Goal: Find specific page/section: Find specific page/section

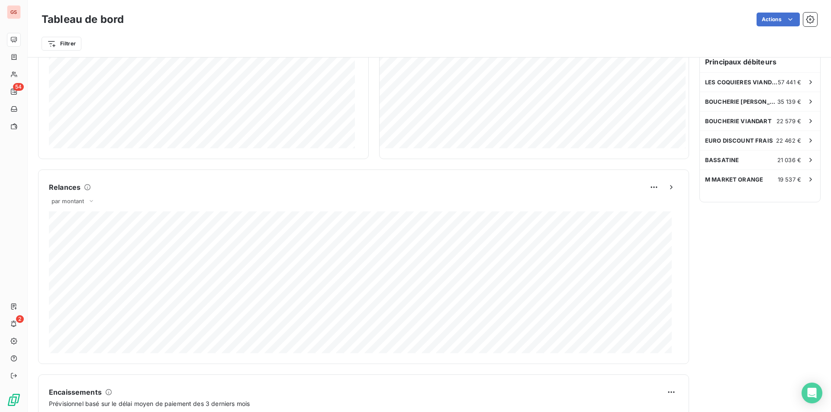
scroll to position [431, 0]
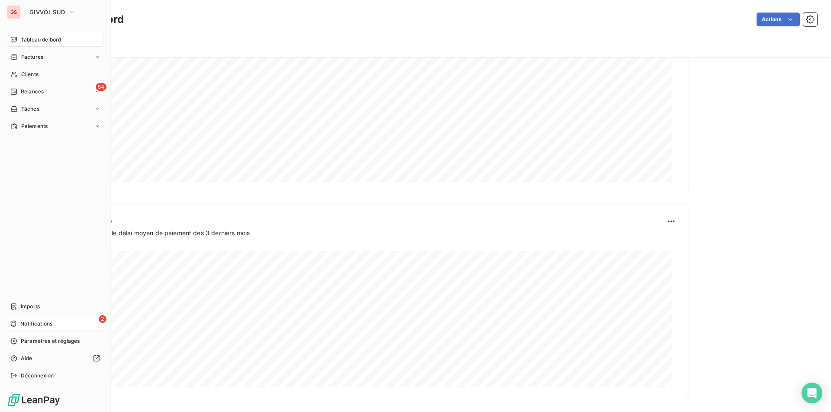
click at [25, 321] on span "Notifications" at bounding box center [36, 324] width 32 height 8
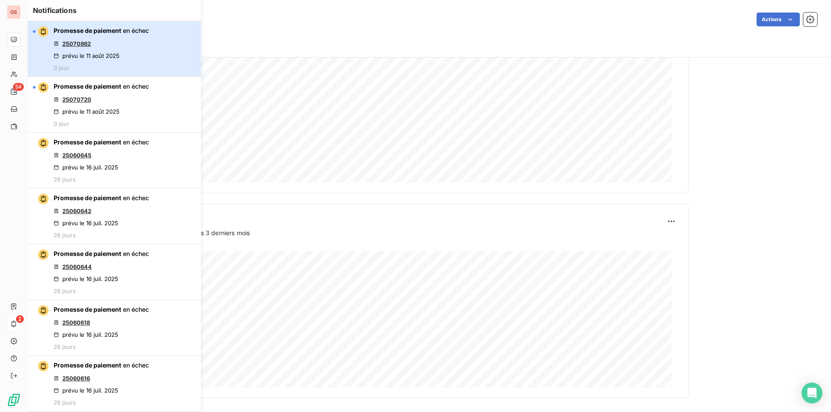
click at [149, 64] on button "Promesse de paiement en échec 25070862 prévu le 11 août 2025 0 jour" at bounding box center [114, 49] width 173 height 56
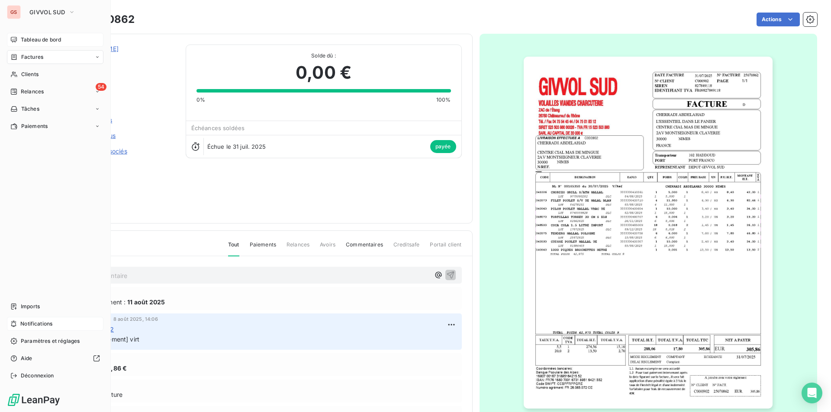
click at [41, 36] on span "Tableau de bord" at bounding box center [41, 40] width 40 height 8
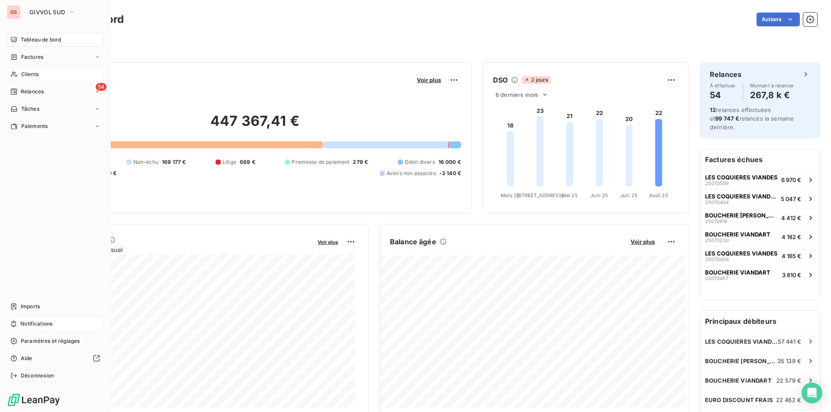
click at [26, 73] on span "Clients" at bounding box center [29, 75] width 17 height 8
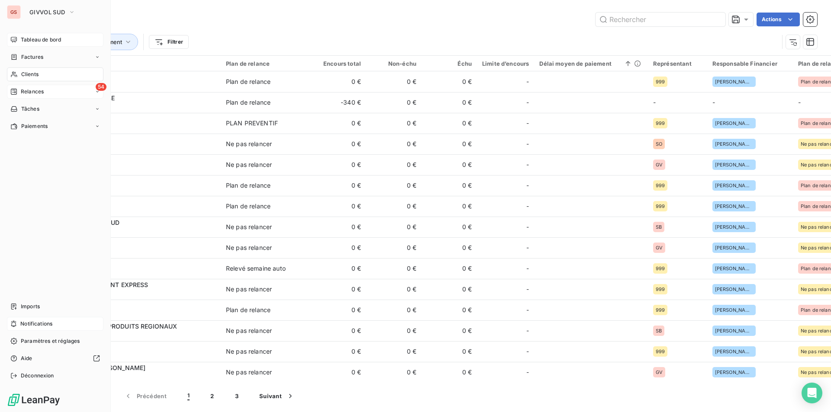
click at [45, 91] on div "54 Relances" at bounding box center [55, 92] width 96 height 14
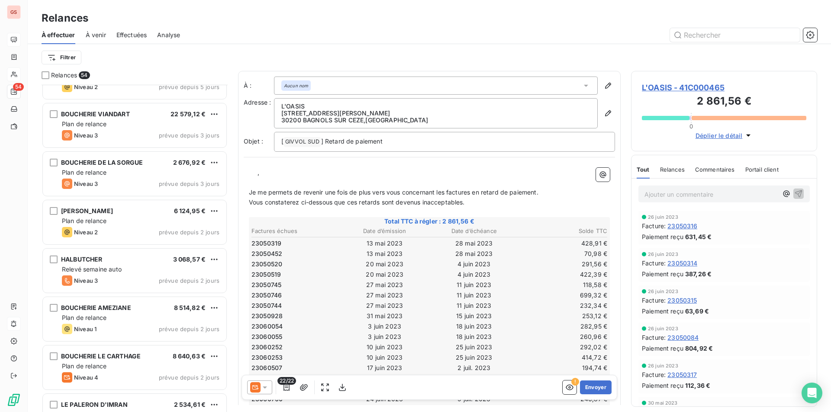
scroll to position [2207, 0]
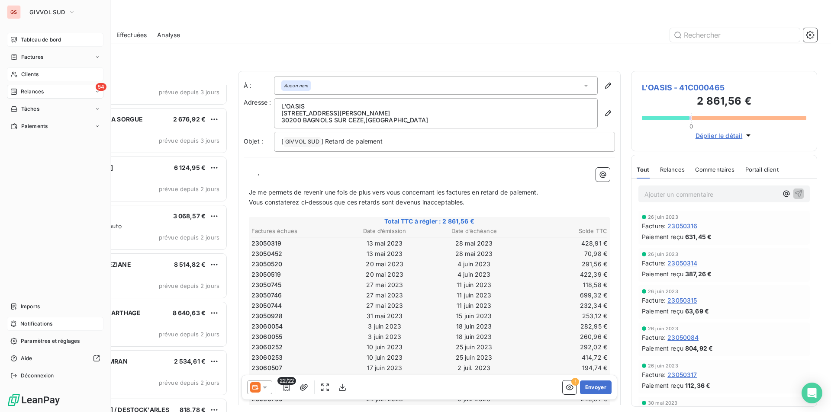
click at [19, 75] on div "Clients" at bounding box center [55, 74] width 96 height 14
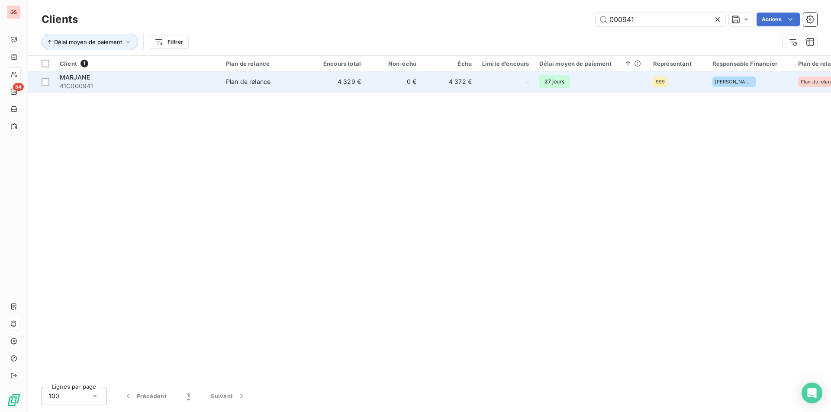
type input "000941"
click at [151, 84] on span "41C000941" at bounding box center [138, 86] width 156 height 9
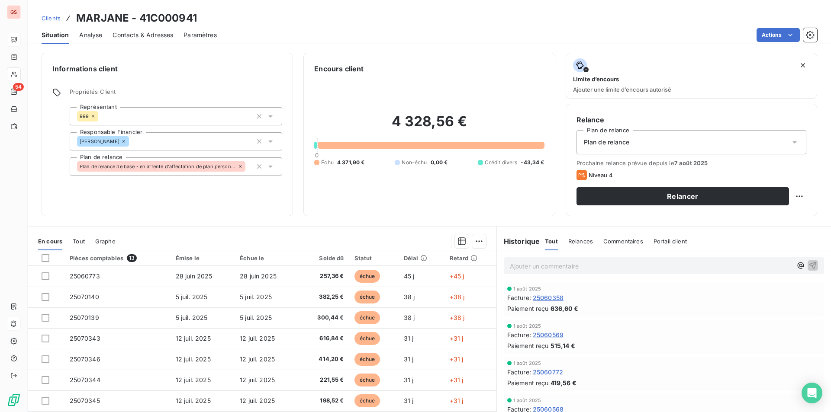
click at [562, 261] on p "Ajouter un commentaire ﻿" at bounding box center [651, 266] width 282 height 11
click at [809, 264] on icon "button" at bounding box center [812, 265] width 7 height 7
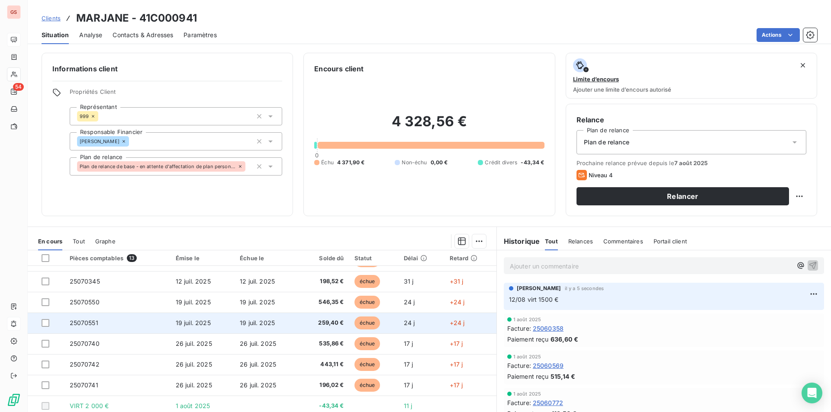
scroll to position [31, 0]
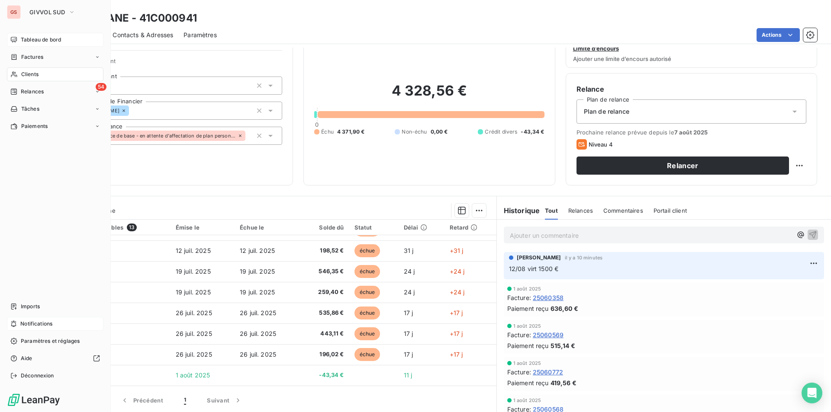
click at [51, 20] on div "GS GIVVOL SUD Tableau de bord Factures Clients 54 Relances Tâches Paiements Imp…" at bounding box center [55, 206] width 111 height 412
click at [51, 16] on button "GIVVOL SUD" at bounding box center [52, 12] width 56 height 14
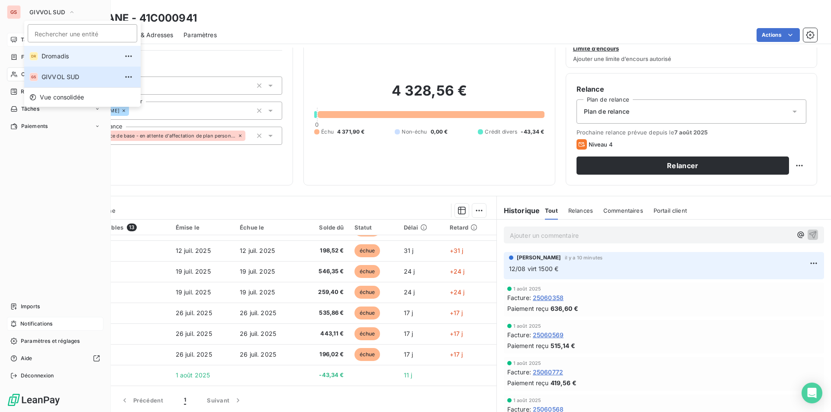
click at [53, 58] on span "Dromadis" at bounding box center [80, 56] width 77 height 9
